Goal: Task Accomplishment & Management: Manage account settings

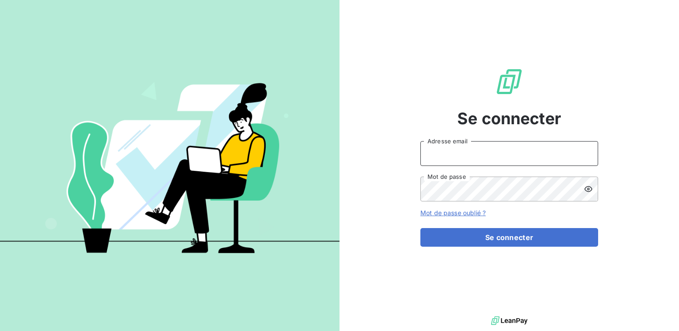
click at [485, 147] on input "Adresse email" at bounding box center [509, 153] width 178 height 25
type input "[EMAIL_ADDRESS][PERSON_NAME][DOMAIN_NAME]"
click at [420, 228] on button "Se connecter" at bounding box center [509, 237] width 178 height 19
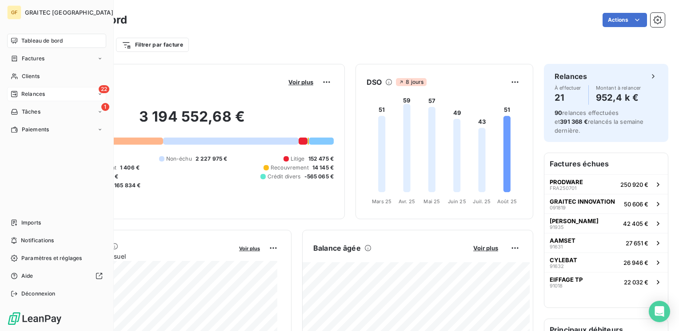
click at [34, 91] on span "Relances" at bounding box center [33, 94] width 24 height 8
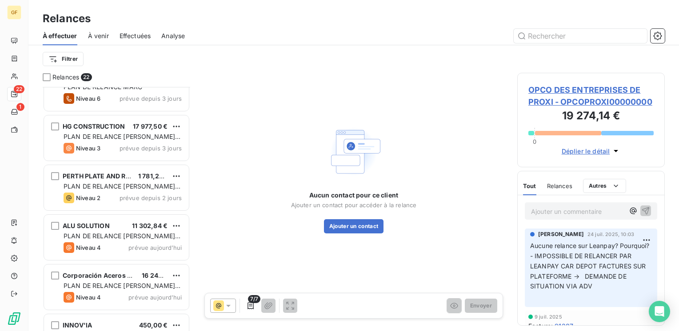
scroll to position [850, 0]
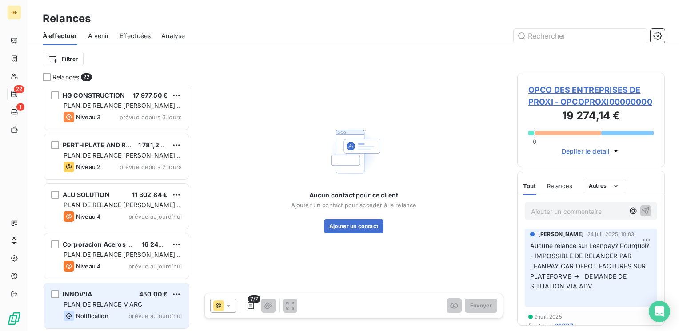
click at [104, 311] on div "Notification" at bounding box center [86, 316] width 45 height 11
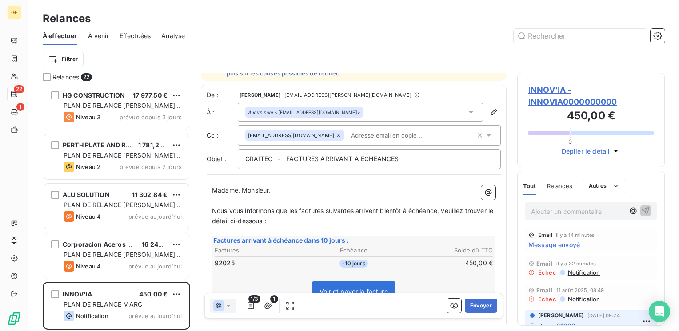
scroll to position [44, 0]
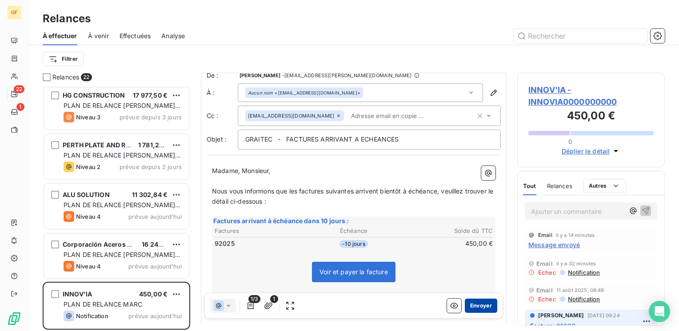
click at [473, 306] on button "Envoyer" at bounding box center [481, 306] width 32 height 14
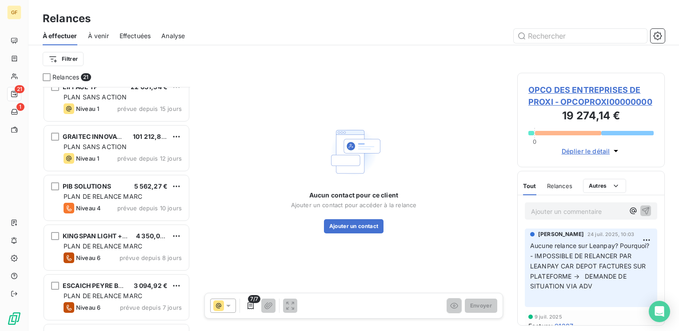
scroll to position [356, 0]
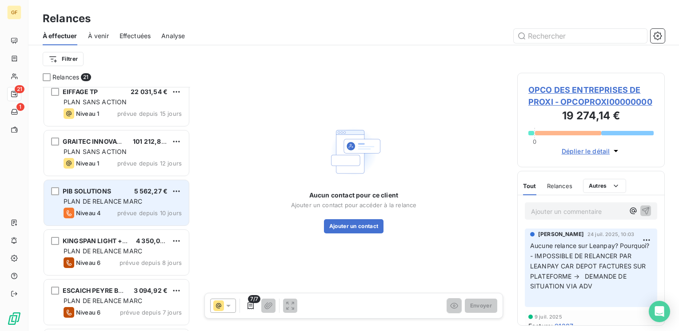
click at [125, 202] on span "PLAN DE RELANCE MARC" at bounding box center [103, 202] width 79 height 8
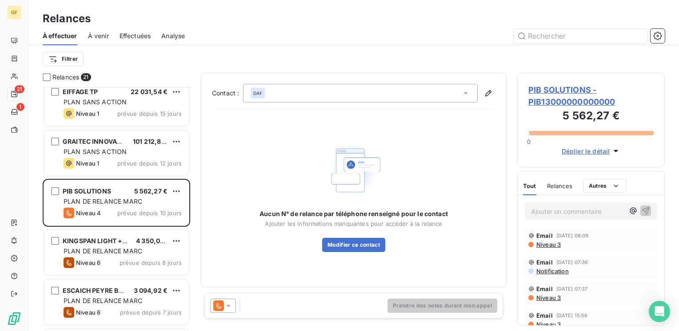
click at [570, 87] on span "PIB SOLUTIONS - PIB13000000000000" at bounding box center [590, 96] width 125 height 24
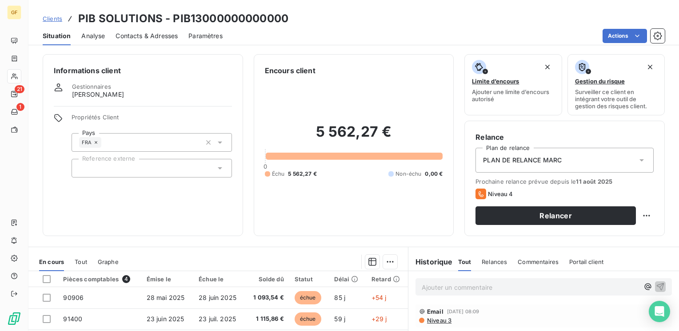
click at [137, 38] on span "Contacts & Adresses" at bounding box center [146, 36] width 62 height 9
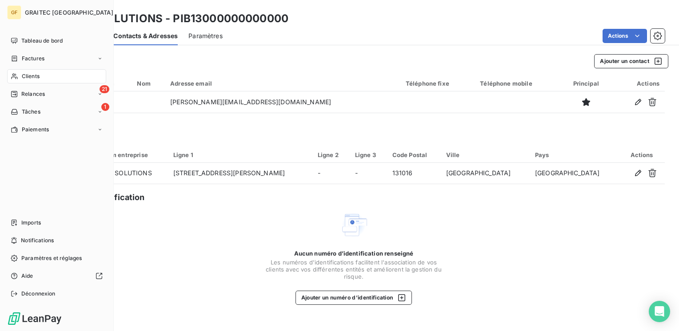
click at [27, 72] on span "Clients" at bounding box center [31, 76] width 18 height 8
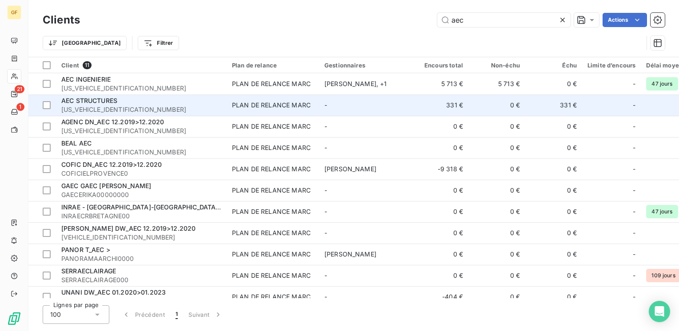
type input "aec"
click at [237, 104] on div "PLAN DE RELANCE MARC" at bounding box center [271, 105] width 79 height 9
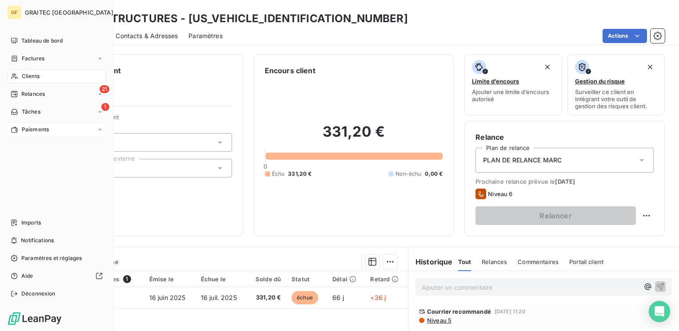
click at [30, 130] on span "Paiements" at bounding box center [35, 130] width 27 height 8
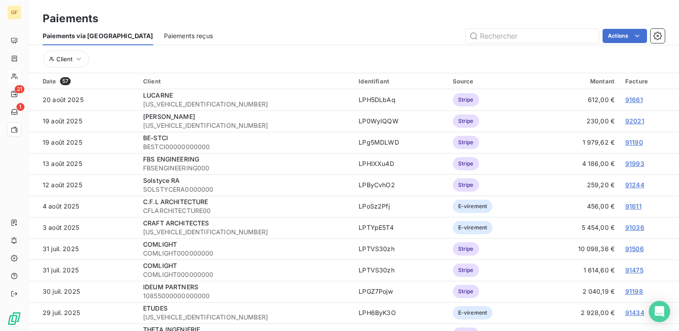
click at [164, 34] on span "Paiements reçus" at bounding box center [188, 36] width 49 height 9
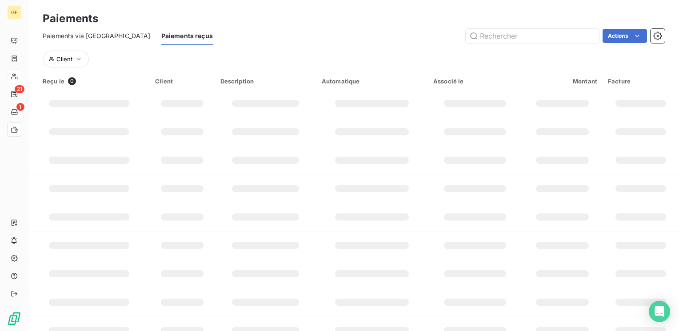
click at [80, 36] on div "GF 21 1 Paiements Paiements via le Portail Paiements reçus Actions Client Reçu …" at bounding box center [339, 165] width 679 height 331
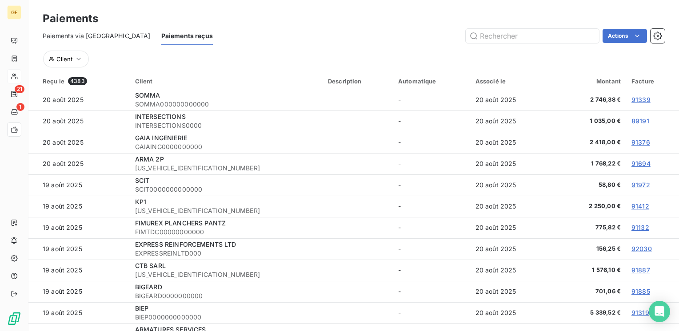
click at [78, 32] on span "Paiements via le Portail" at bounding box center [97, 36] width 108 height 9
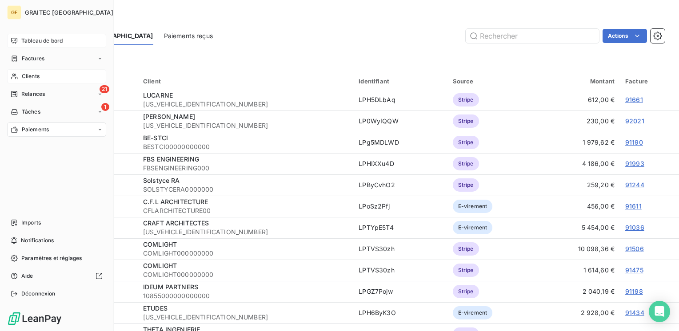
click at [37, 36] on div "Tableau de bord" at bounding box center [56, 41] width 99 height 14
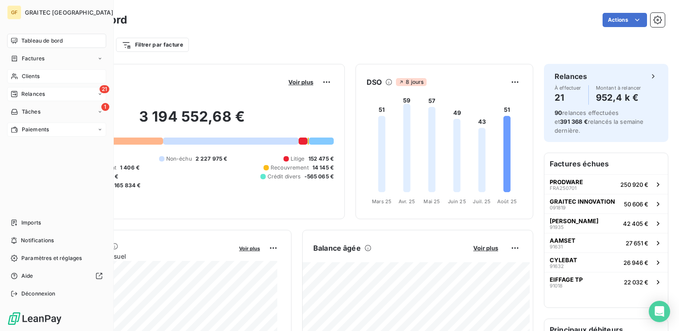
click at [29, 93] on span "Relances" at bounding box center [33, 94] width 24 height 8
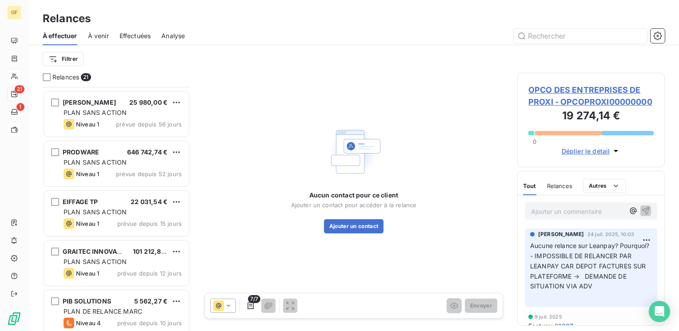
scroll to position [266, 0]
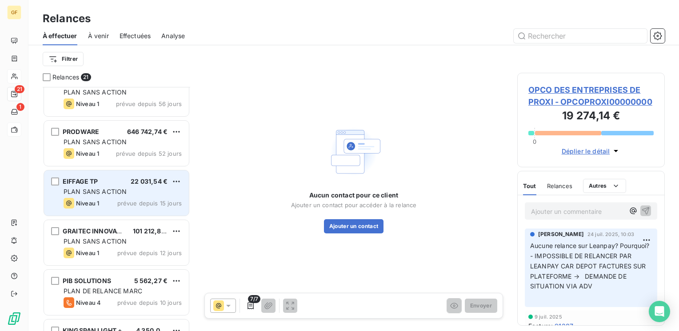
click at [150, 190] on div "PLAN SANS ACTION" at bounding box center [123, 191] width 118 height 9
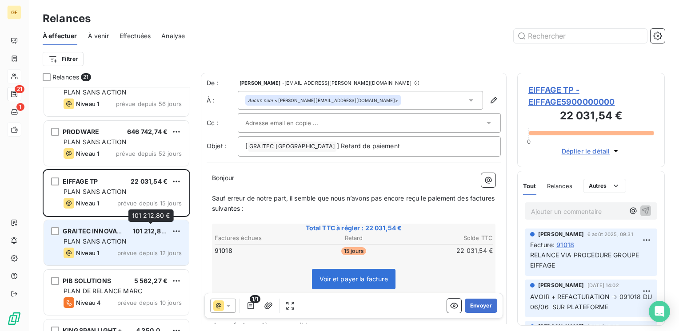
scroll to position [311, 0]
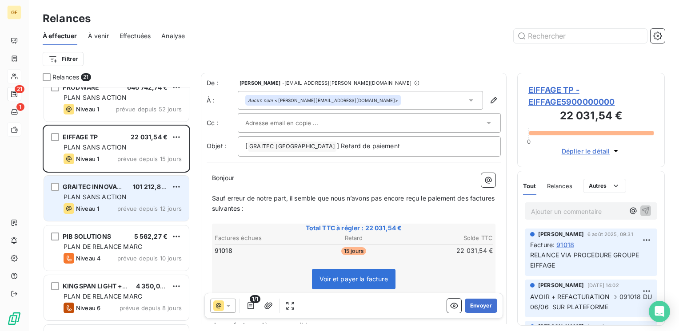
click at [140, 205] on span "prévue depuis 12 jours" at bounding box center [149, 208] width 64 height 7
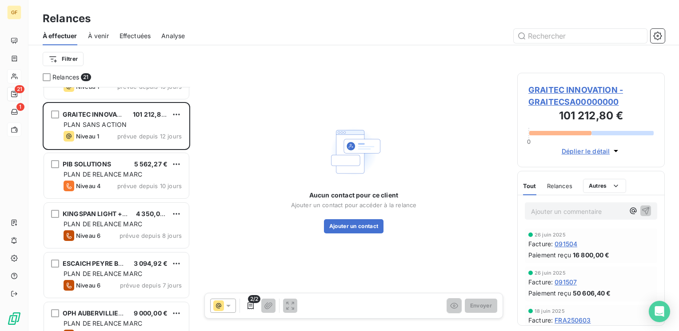
scroll to position [312, 0]
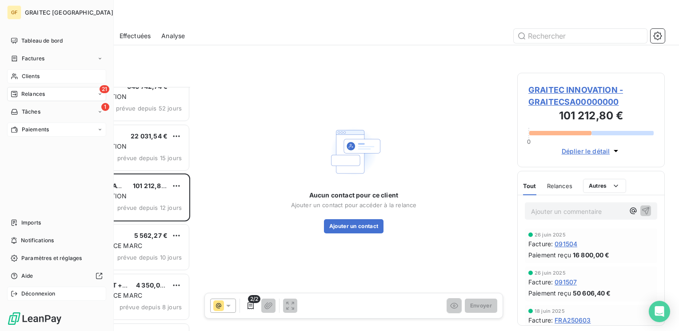
click at [37, 297] on span "Déconnexion" at bounding box center [38, 294] width 34 height 8
